Goal: Check status

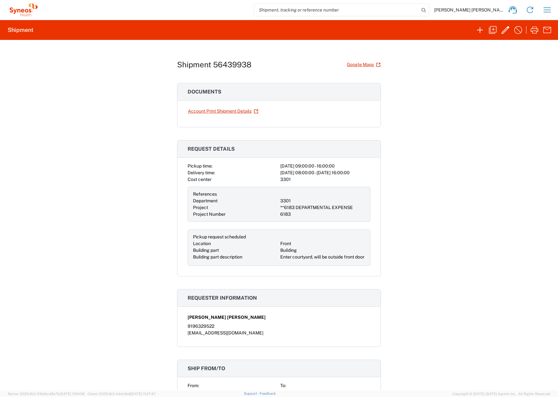
click at [442, 107] on div "Shipment 56439938 Google Maps Documents Account Print Shipment Details Request …" at bounding box center [279, 215] width 558 height 350
click at [502, 112] on div "Shipment 56439938 Google Maps Documents Account Print Shipment Details Request …" at bounding box center [279, 215] width 558 height 350
click at [114, 224] on div "Shipment 56439938 Google Maps Documents Account Print Shipment Details Request …" at bounding box center [279, 215] width 558 height 350
drag, startPoint x: 99, startPoint y: 231, endPoint x: 97, endPoint y: 224, distance: 6.9
click at [97, 224] on div "Shipment 56439938 Google Maps Documents Account Print Shipment Details Request …" at bounding box center [279, 215] width 558 height 350
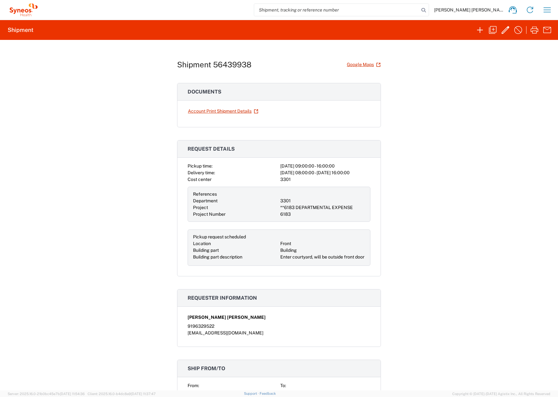
click at [78, 367] on div "Shipment 56439938 Google Maps Documents Account Print Shipment Details Request …" at bounding box center [279, 215] width 558 height 350
click at [453, 270] on div "Shipment 56439938 Google Maps Documents Account Print Shipment Details Request …" at bounding box center [279, 215] width 558 height 350
click at [302, 49] on div "Shipment 56439938 Google Maps Documents Account Print Shipment Details Request …" at bounding box center [279, 215] width 204 height 350
click at [76, 373] on div "Shipment 56439938 Google Maps Documents Account Print Shipment Details Request …" at bounding box center [279, 215] width 558 height 350
click at [77, 125] on div "Shipment 56439938 Google Maps Documents Account Print Shipment Details Request …" at bounding box center [279, 215] width 558 height 350
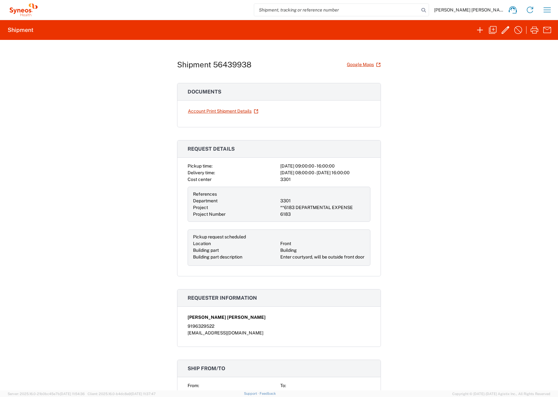
click at [460, 173] on div "Shipment 56439938 Google Maps Documents Account Print Shipment Details Request …" at bounding box center [279, 215] width 558 height 350
